Goal: Transaction & Acquisition: Purchase product/service

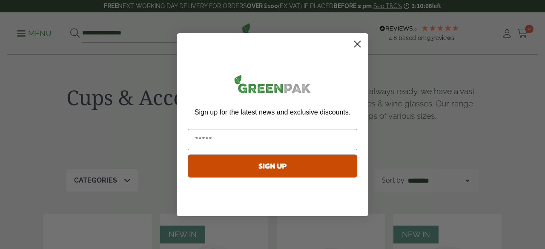
click at [355, 46] on icon "Close dialog" at bounding box center [358, 44] width 6 height 6
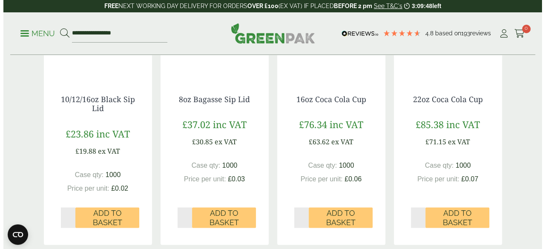
scroll to position [553, 0]
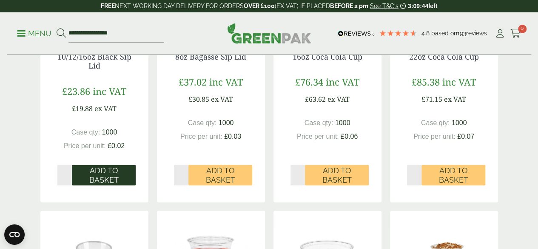
click at [107, 184] on span "Add to Basket" at bounding box center [104, 175] width 52 height 18
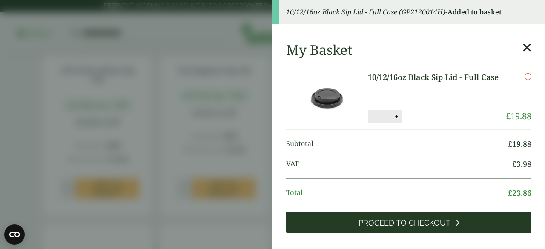
click at [415, 224] on span "Proceed to Checkout" at bounding box center [404, 222] width 92 height 9
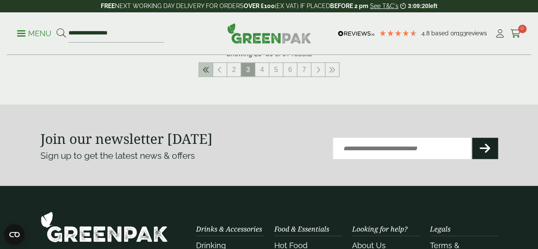
scroll to position [979, 0]
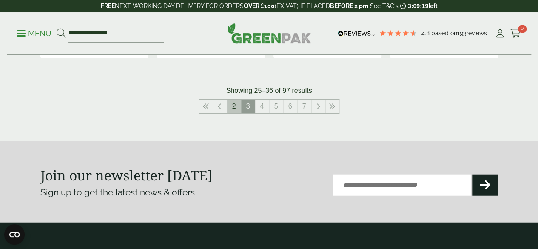
click at [234, 113] on link "2" at bounding box center [234, 107] width 14 height 14
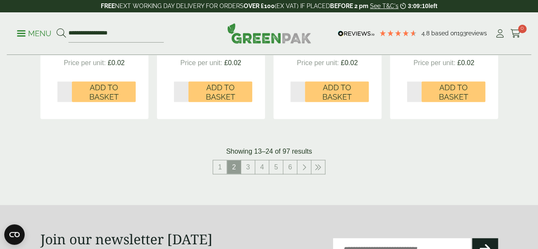
scroll to position [936, 0]
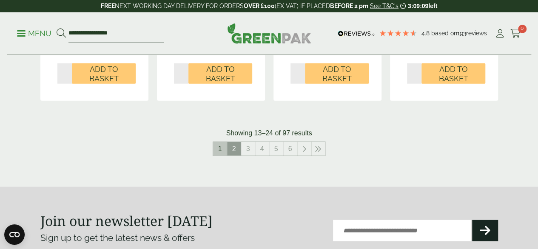
click at [220, 156] on link "1" at bounding box center [220, 149] width 14 height 14
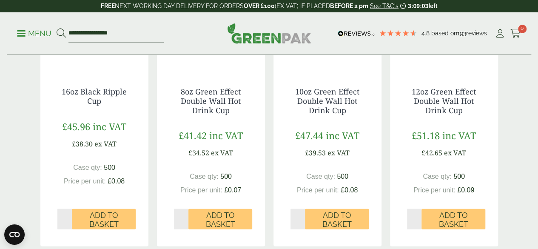
scroll to position [851, 0]
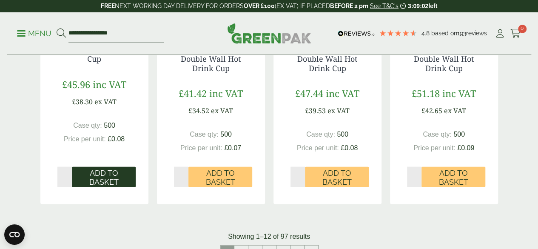
click at [91, 187] on span "Add to Basket" at bounding box center [104, 178] width 52 height 18
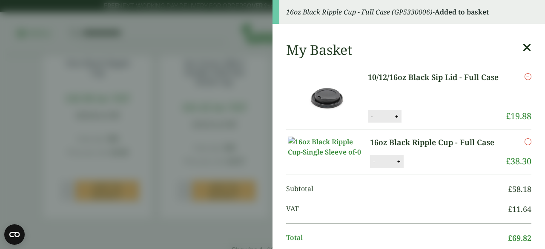
click at [522, 45] on icon at bounding box center [526, 48] width 9 height 12
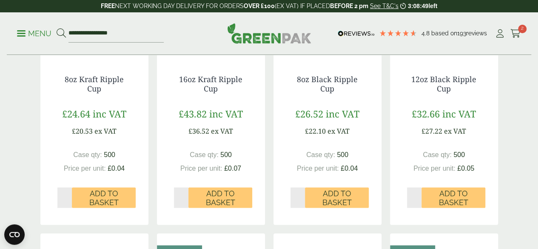
scroll to position [553, 0]
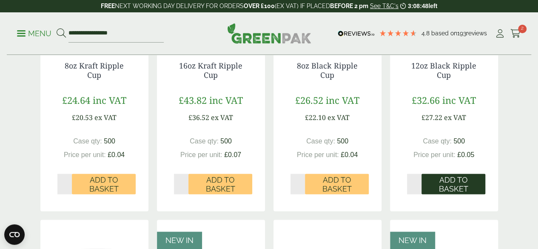
click at [449, 194] on span "Add to Basket" at bounding box center [454, 184] width 52 height 18
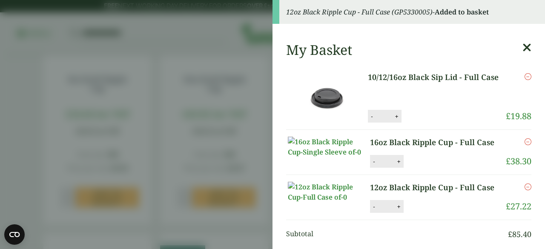
click at [522, 46] on icon at bounding box center [526, 48] width 9 height 12
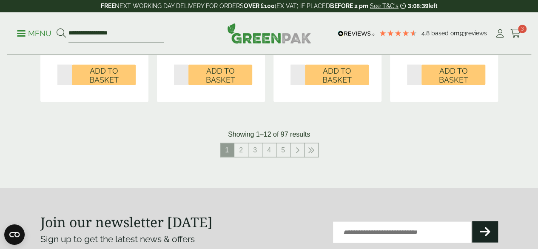
scroll to position [979, 0]
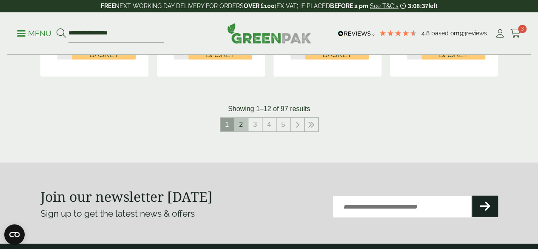
click at [243, 132] on link "2" at bounding box center [242, 125] width 14 height 14
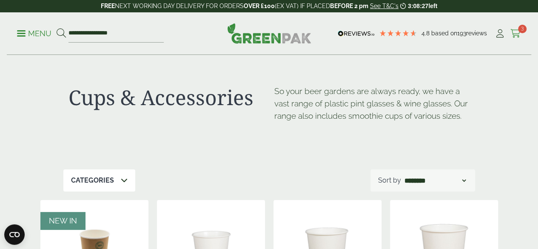
click at [517, 35] on icon at bounding box center [516, 33] width 11 height 9
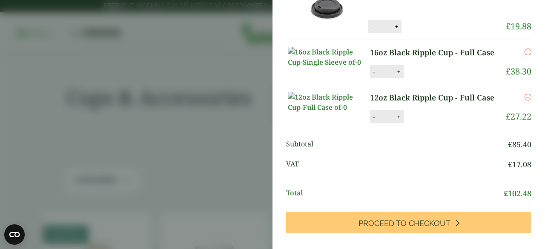
scroll to position [128, 0]
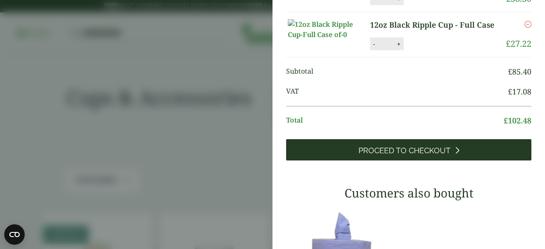
click at [398, 155] on span "Proceed to Checkout" at bounding box center [404, 150] width 92 height 9
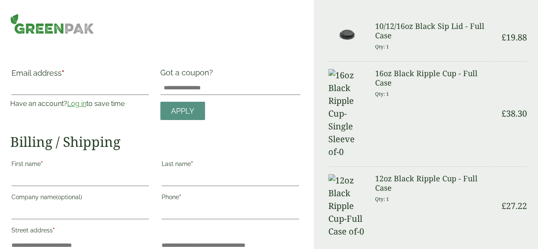
click at [68, 84] on input "Email address *" at bounding box center [79, 88] width 137 height 14
click at [67, 83] on input "Email address *" at bounding box center [79, 88] width 137 height 14
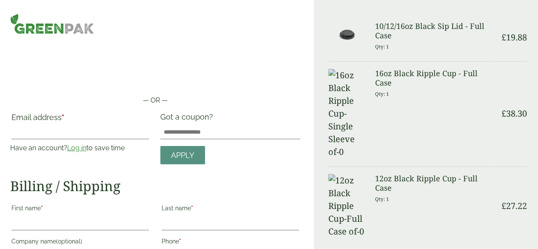
drag, startPoint x: 74, startPoint y: 91, endPoint x: 103, endPoint y: 152, distance: 67.6
click at [103, 152] on div "Email address * Have an account? Log in to save time Username or email address …" at bounding box center [80, 138] width 150 height 52
click at [90, 127] on input "Email address *" at bounding box center [79, 133] width 137 height 14
type input "**********"
type input "****"
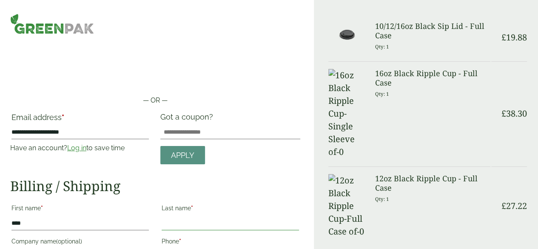
type input "*******"
type input "**********"
type input "*******"
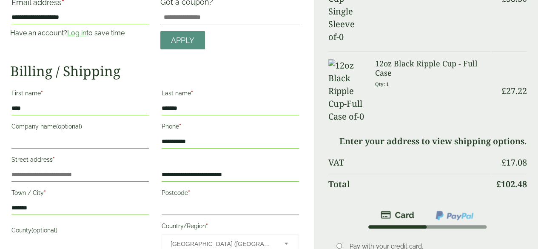
scroll to position [146, 0]
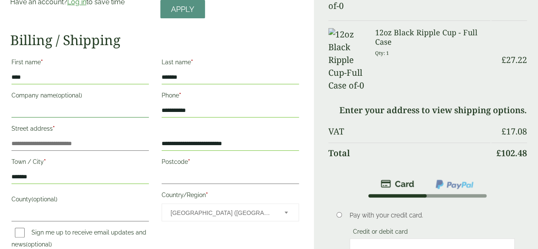
click at [89, 104] on input "Company name (optional)" at bounding box center [79, 111] width 137 height 14
type input "**********"
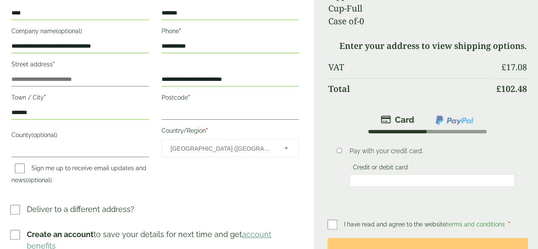
scroll to position [231, 0]
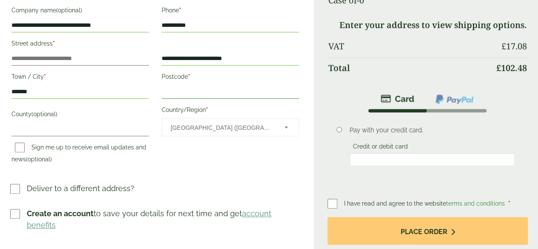
click at [192, 90] on input "Postcode *" at bounding box center [230, 92] width 137 height 14
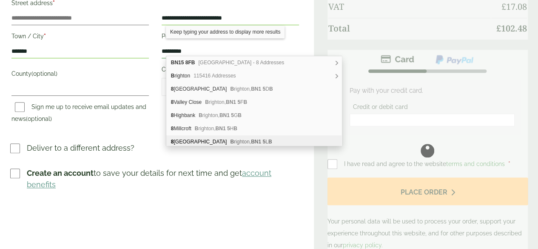
scroll to position [316, 0]
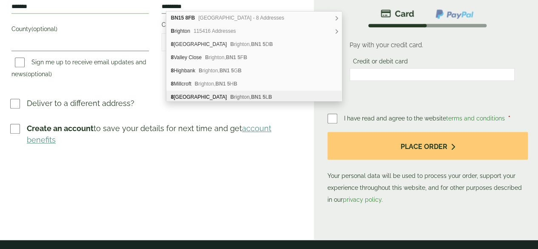
type input "*********"
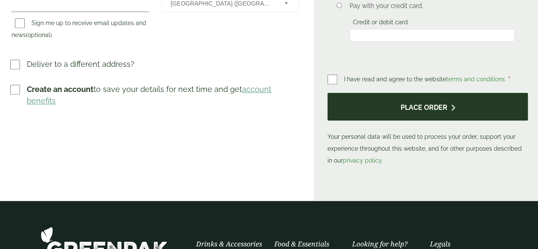
scroll to position [359, 0]
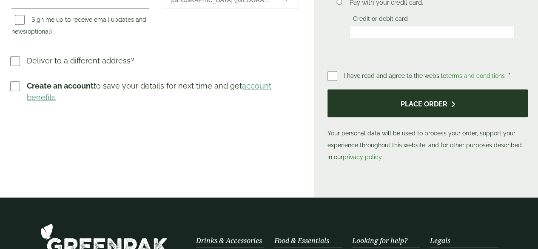
click at [410, 89] on button "Place order" at bounding box center [428, 103] width 200 height 28
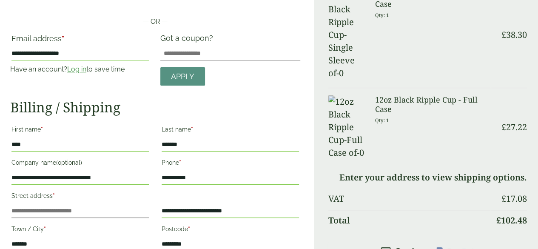
scroll to position [128, 0]
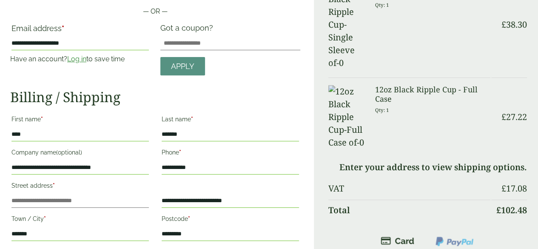
click at [86, 57] on link "Log in" at bounding box center [76, 59] width 19 height 8
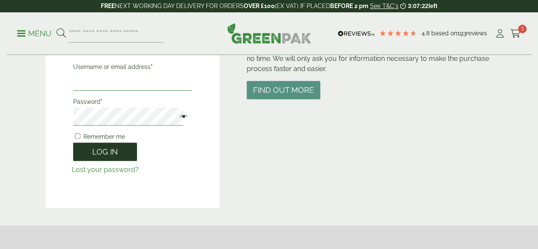
type input "**********"
click at [97, 155] on button "Log in" at bounding box center [105, 152] width 64 height 18
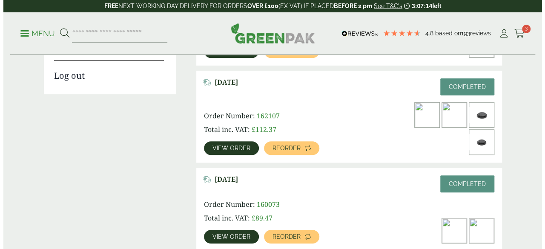
scroll to position [43, 0]
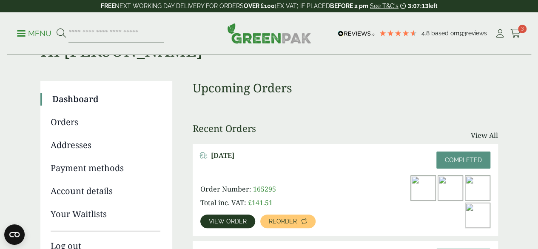
drag, startPoint x: 520, startPoint y: 27, endPoint x: 513, endPoint y: 32, distance: 8.5
click at [520, 27] on span "3" at bounding box center [522, 29] width 9 height 9
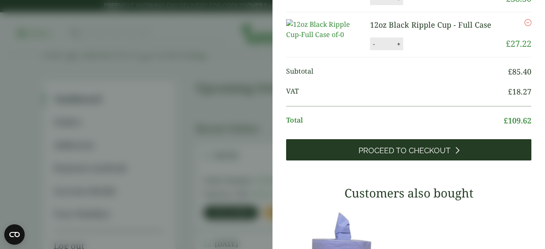
scroll to position [213, 0]
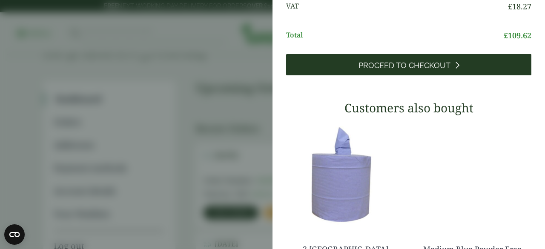
click at [375, 70] on span "Proceed to Checkout" at bounding box center [404, 65] width 92 height 9
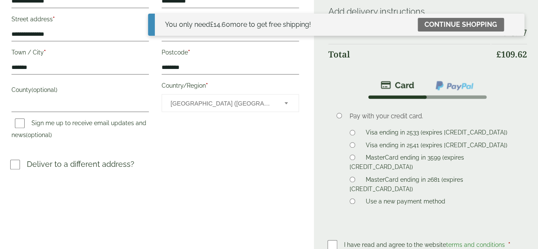
scroll to position [383, 0]
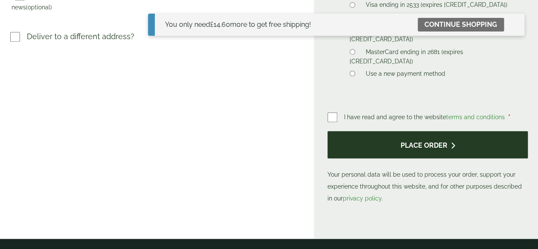
click at [433, 151] on button "Place order" at bounding box center [428, 145] width 200 height 28
